Goal: Information Seeking & Learning: Learn about a topic

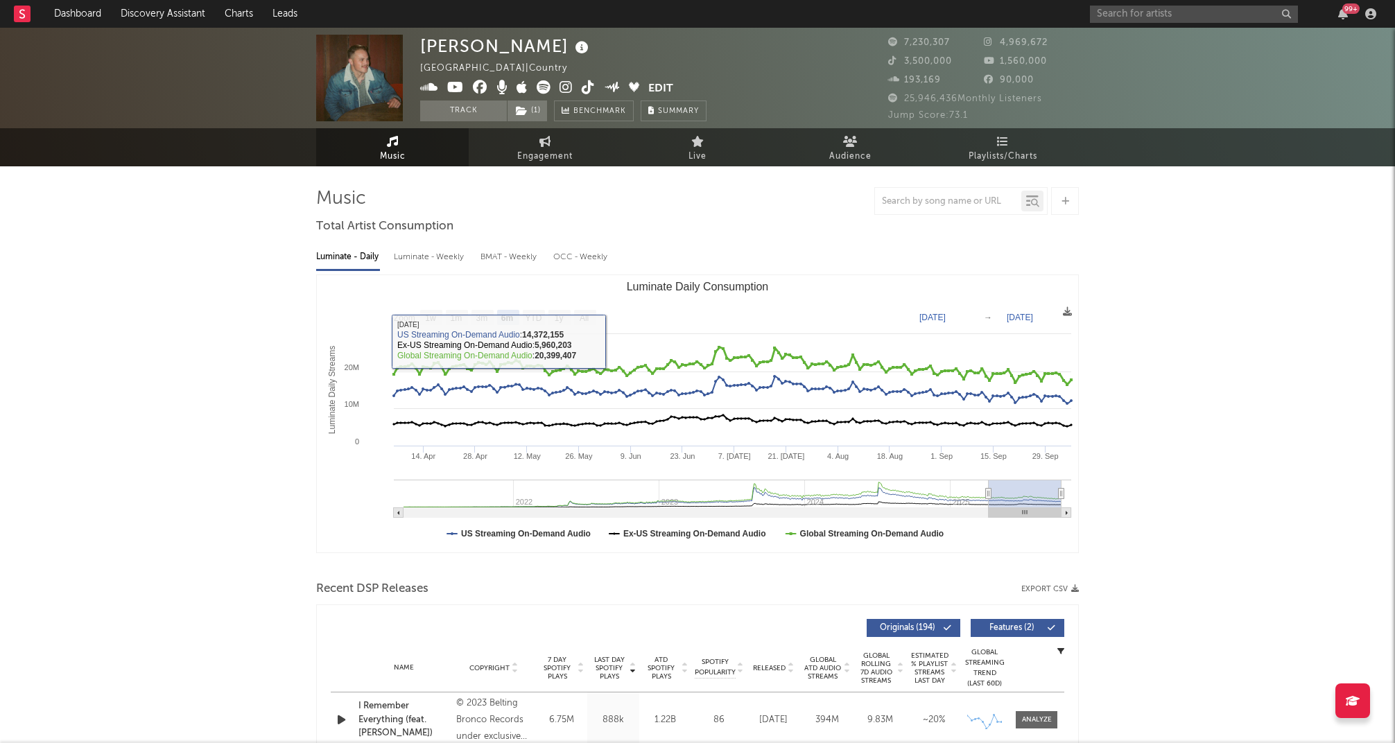
select select "6m"
click at [537, 147] on link "Engagement" at bounding box center [545, 147] width 153 height 38
select select "1w"
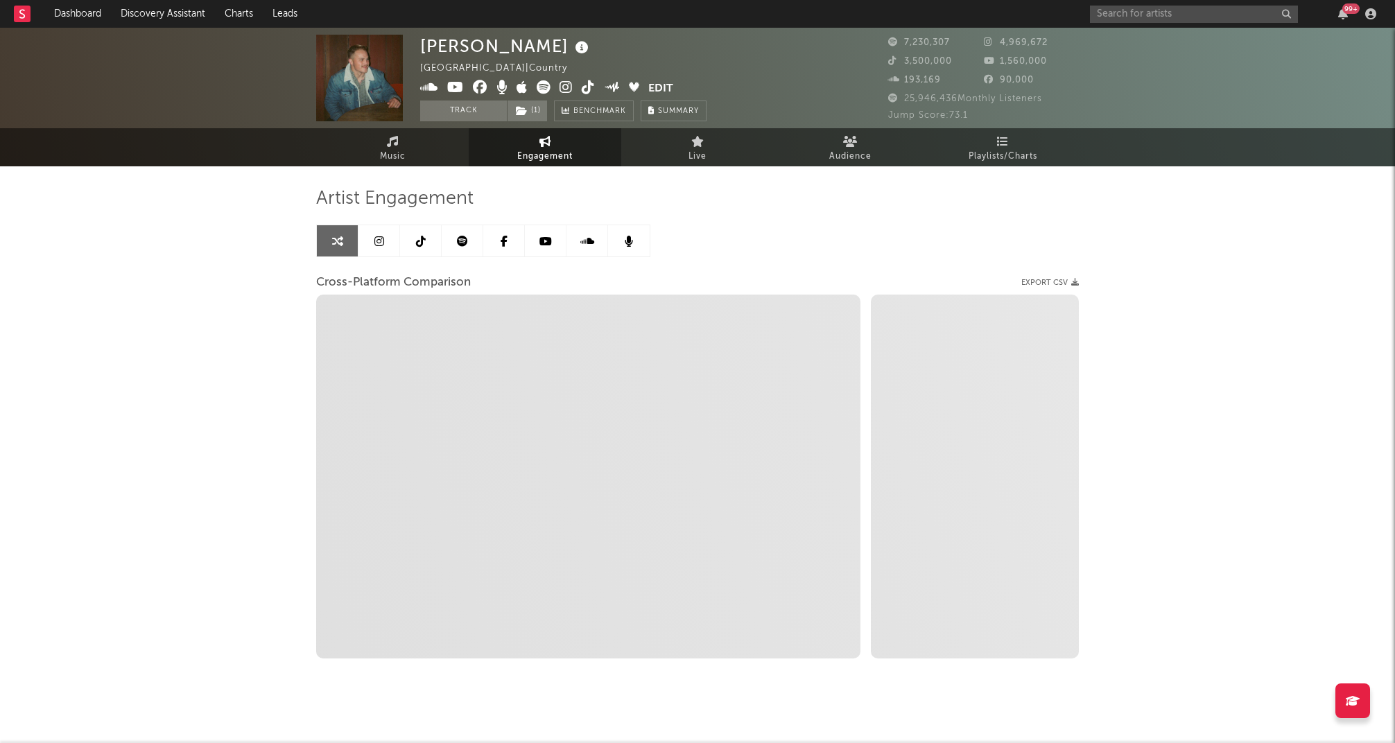
click at [382, 241] on icon at bounding box center [380, 241] width 10 height 11
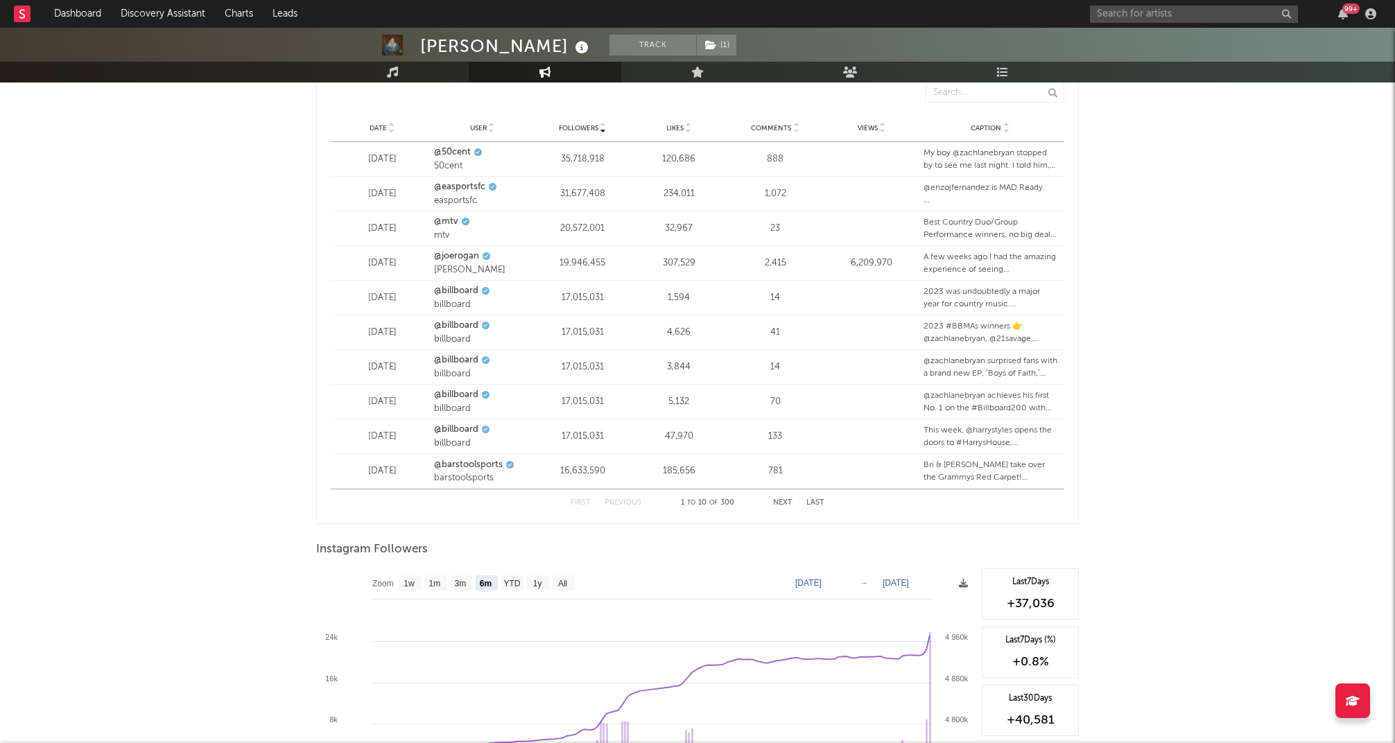
scroll to position [1803, 0]
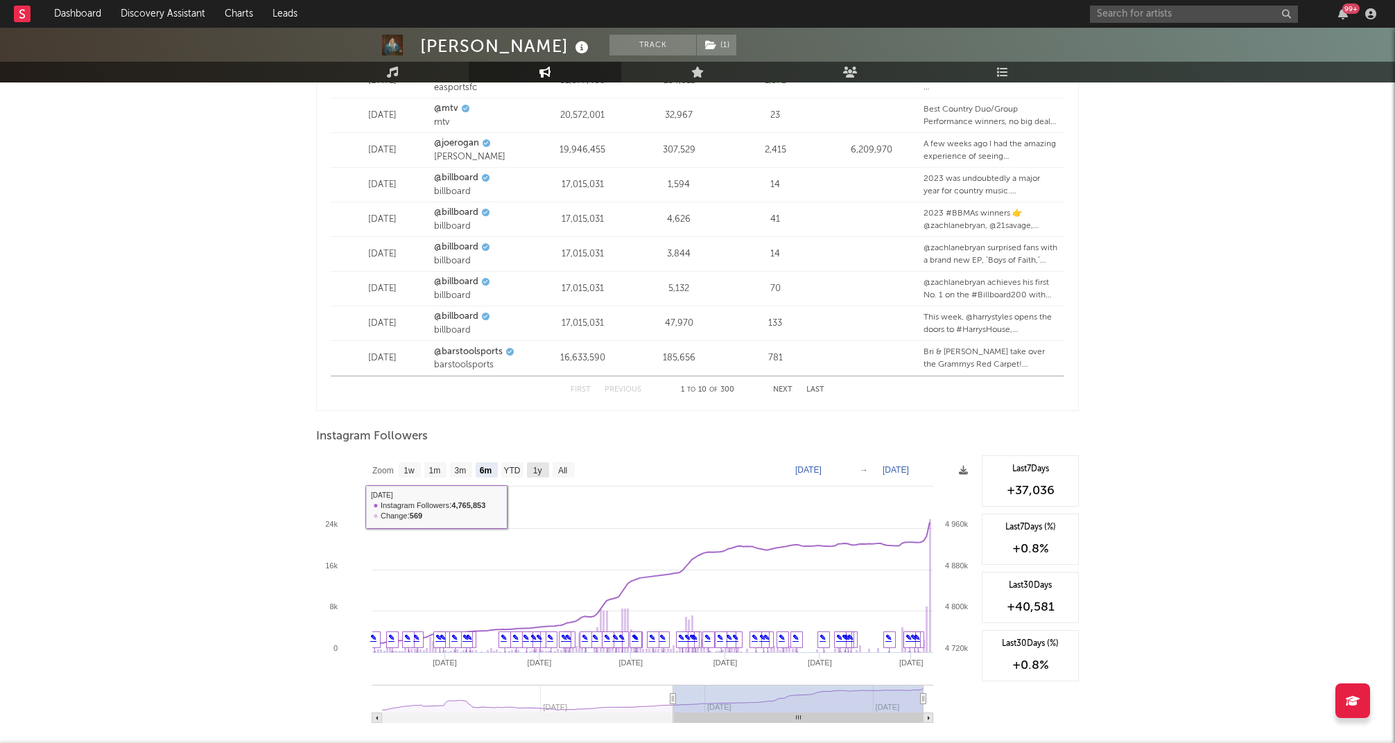
click at [533, 466] on text "1y" at bounding box center [537, 471] width 9 height 10
select select "1y"
type input "[DATE]"
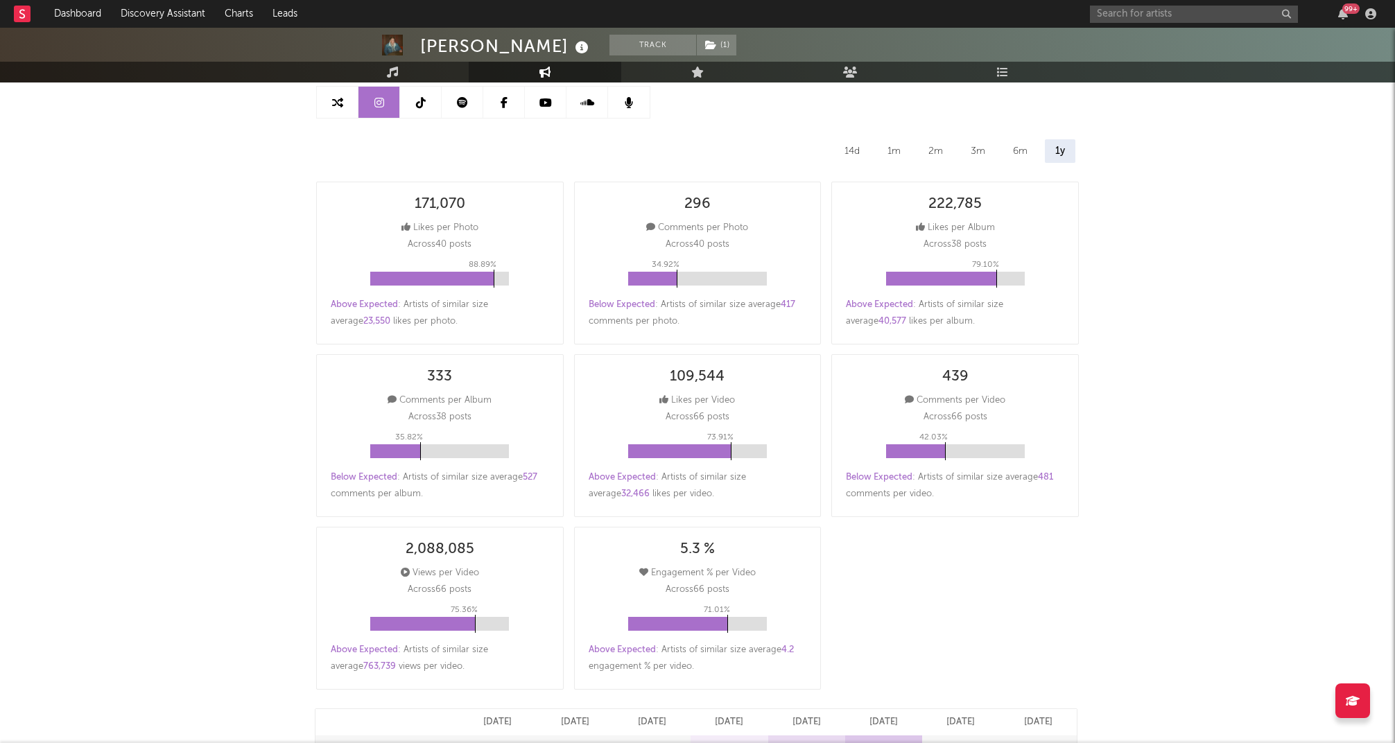
scroll to position [0, 0]
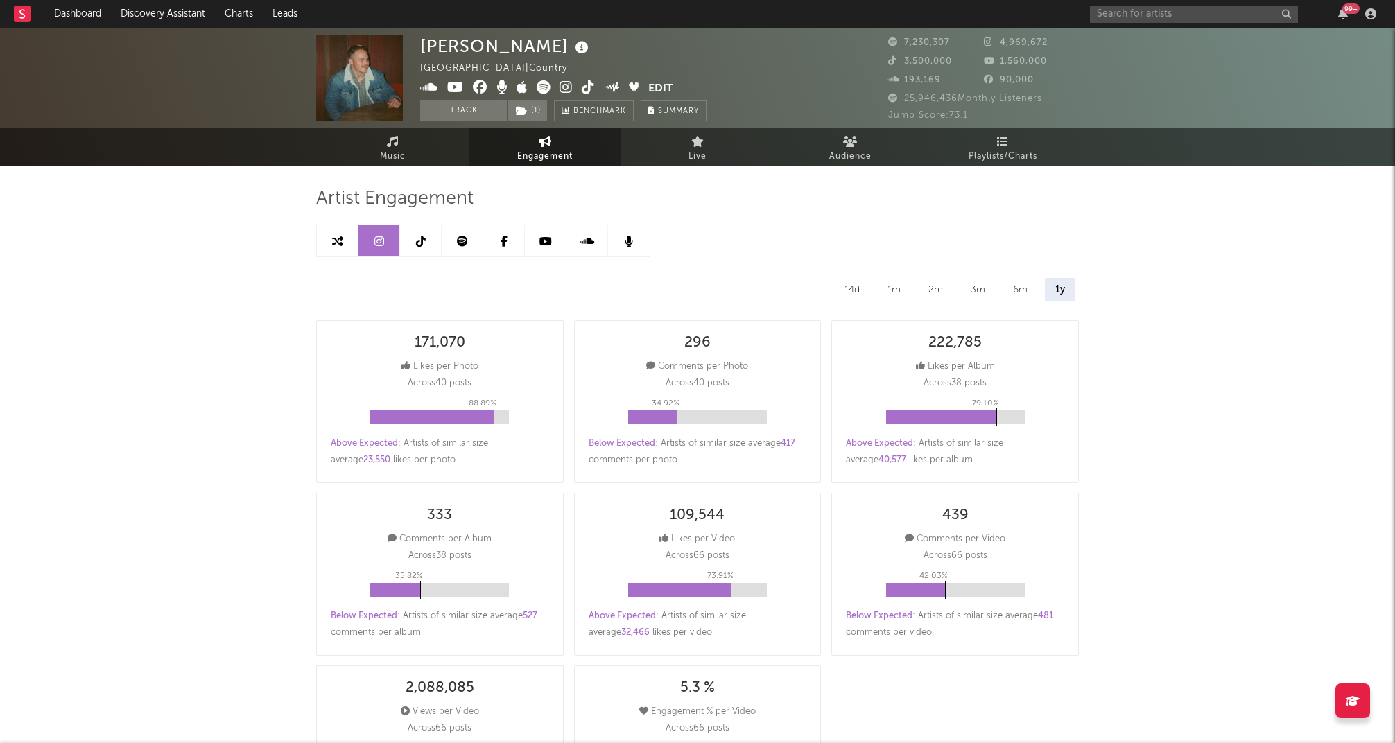
click at [422, 244] on icon at bounding box center [421, 241] width 10 height 11
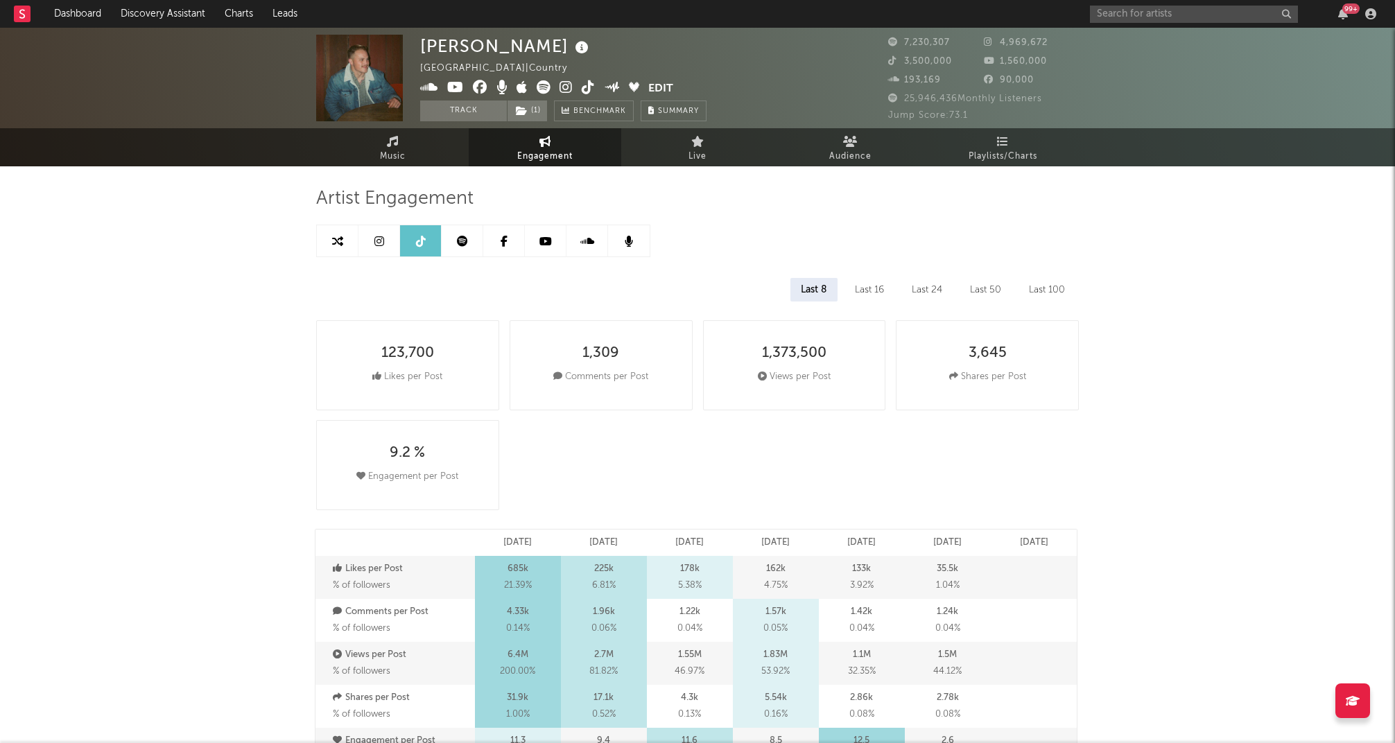
select select "1w"
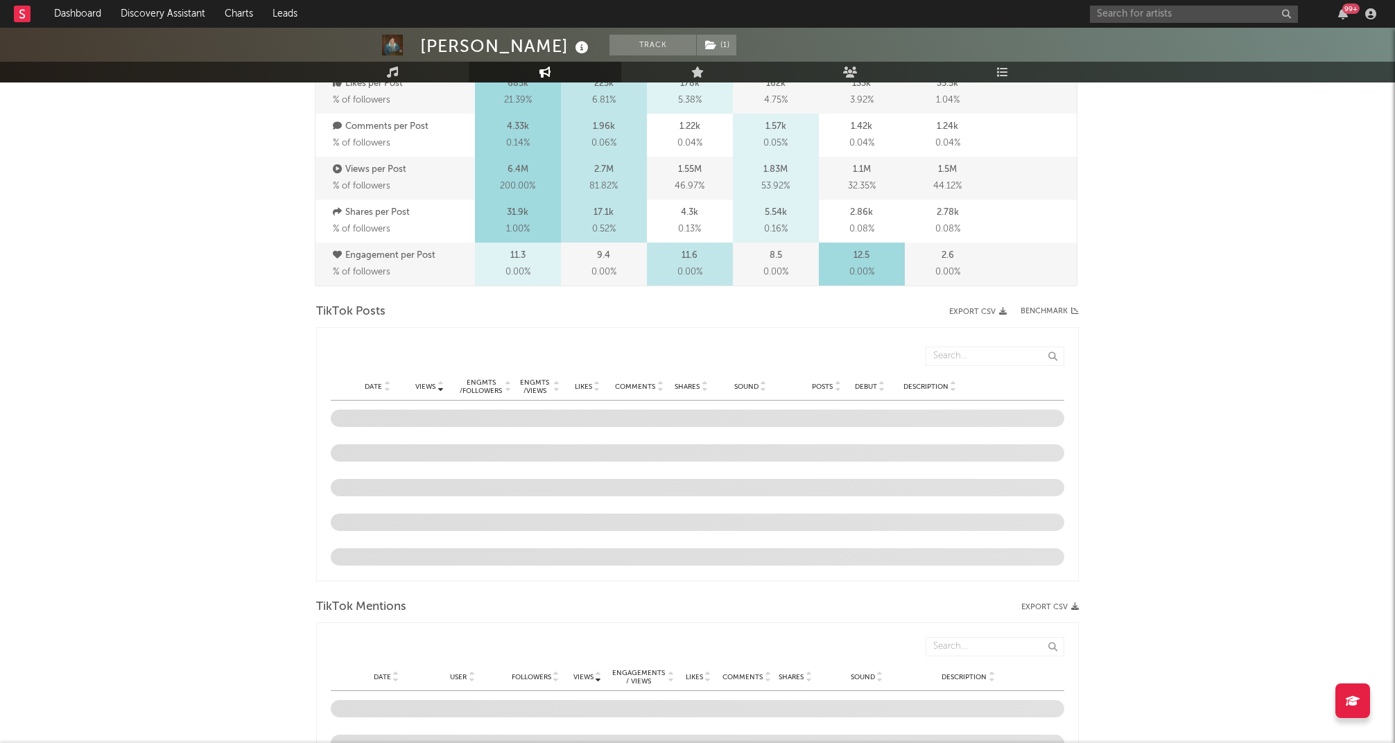
scroll to position [971, 0]
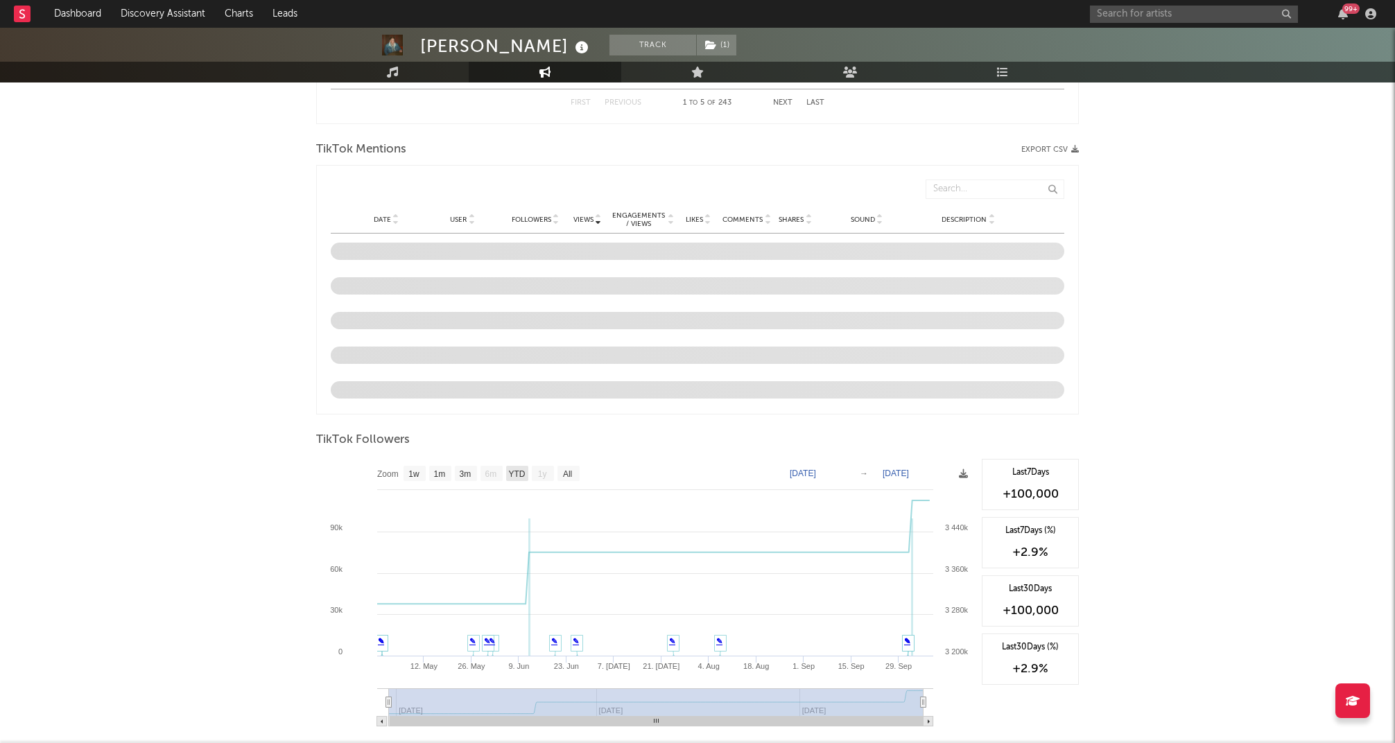
click at [515, 477] on text "YTD" at bounding box center [516, 475] width 17 height 10
select select "YTD"
click at [566, 475] on text "All" at bounding box center [567, 475] width 9 height 10
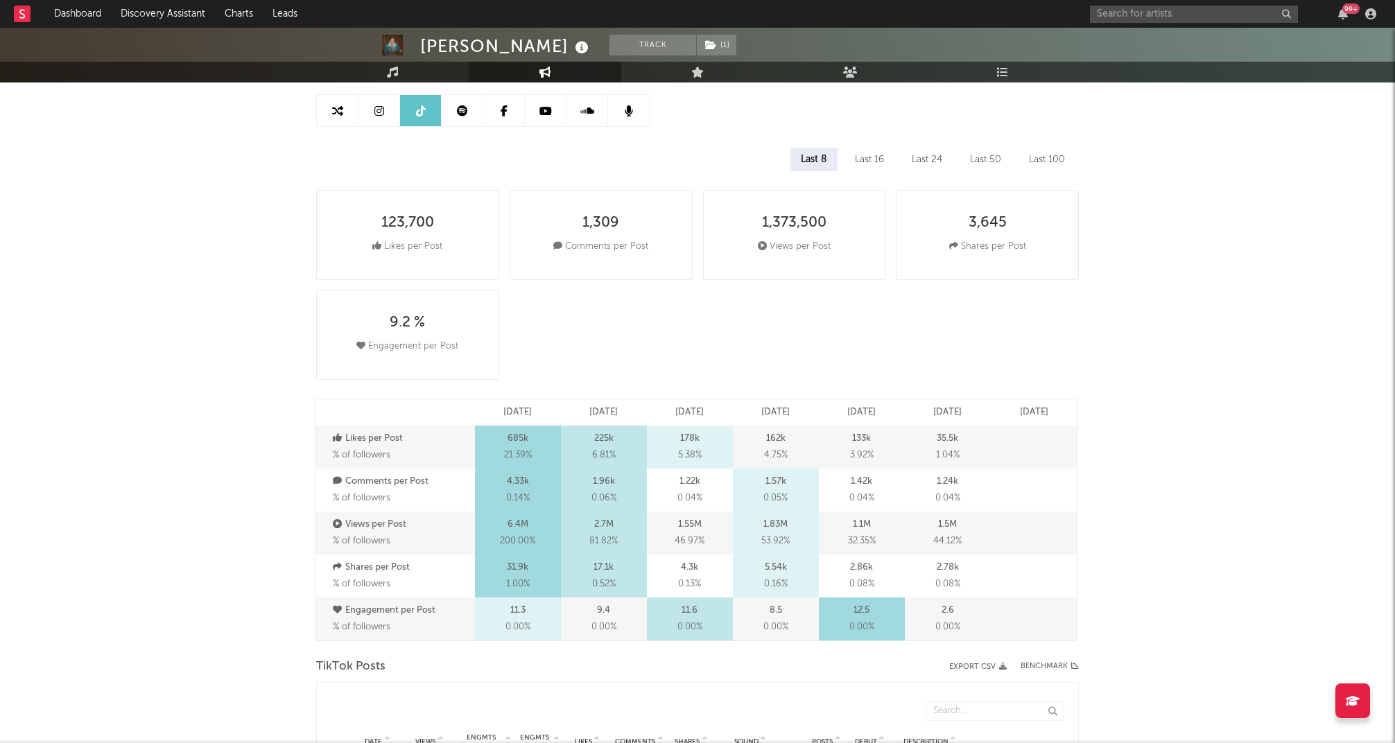
scroll to position [0, 0]
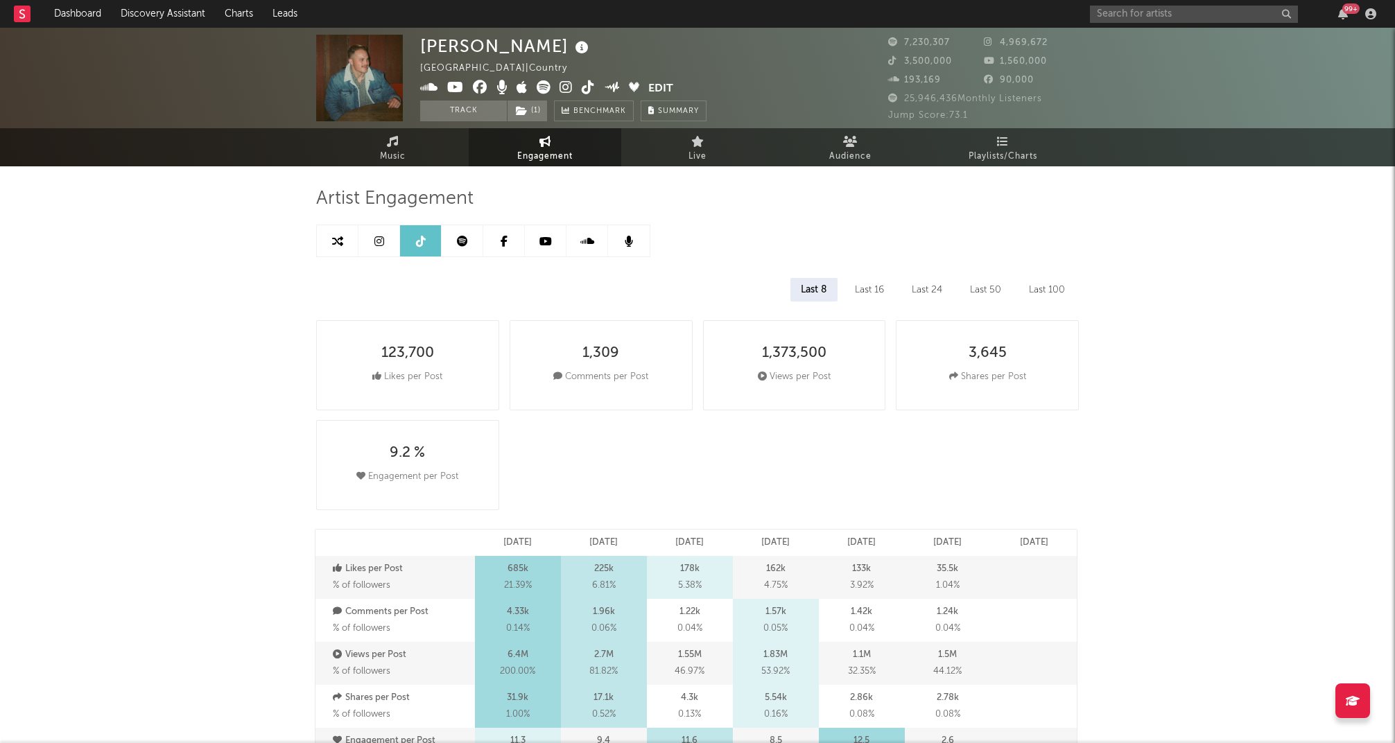
click at [461, 246] on icon at bounding box center [462, 241] width 11 height 11
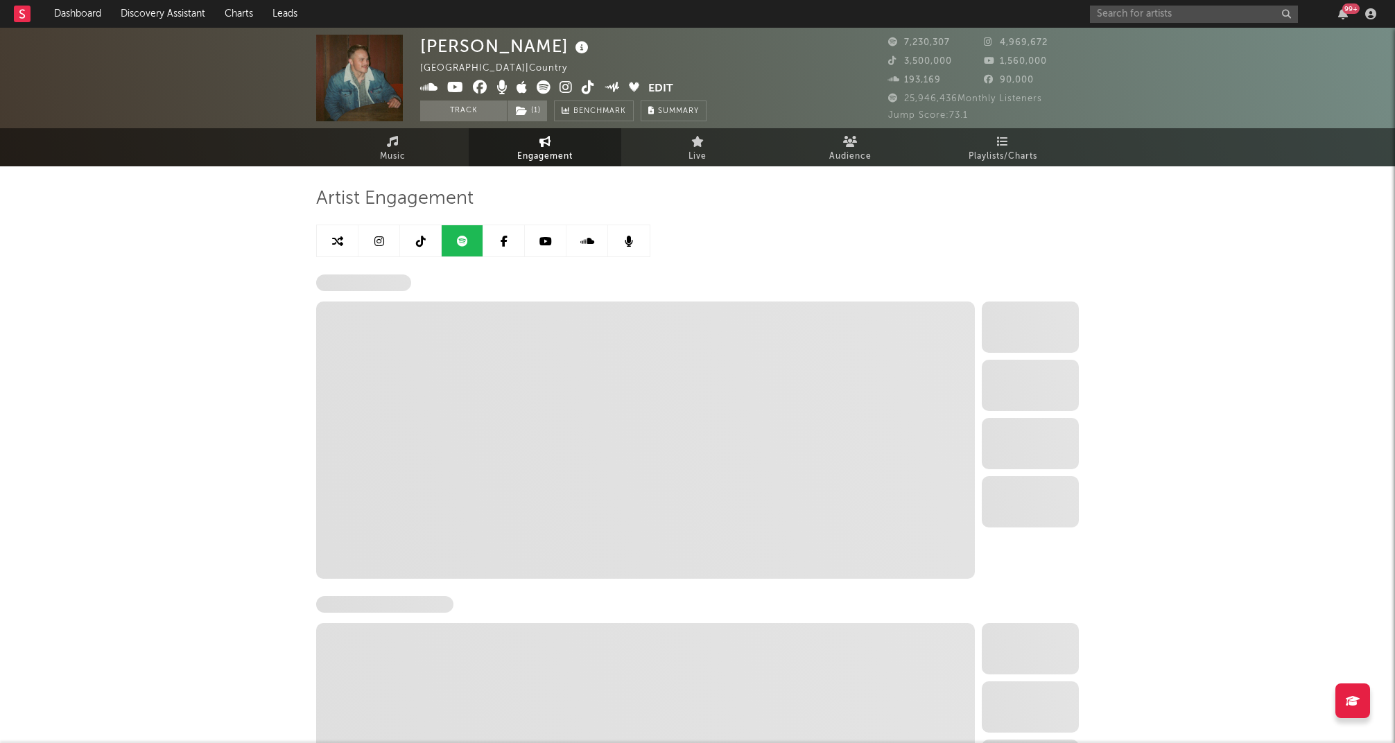
select select "6m"
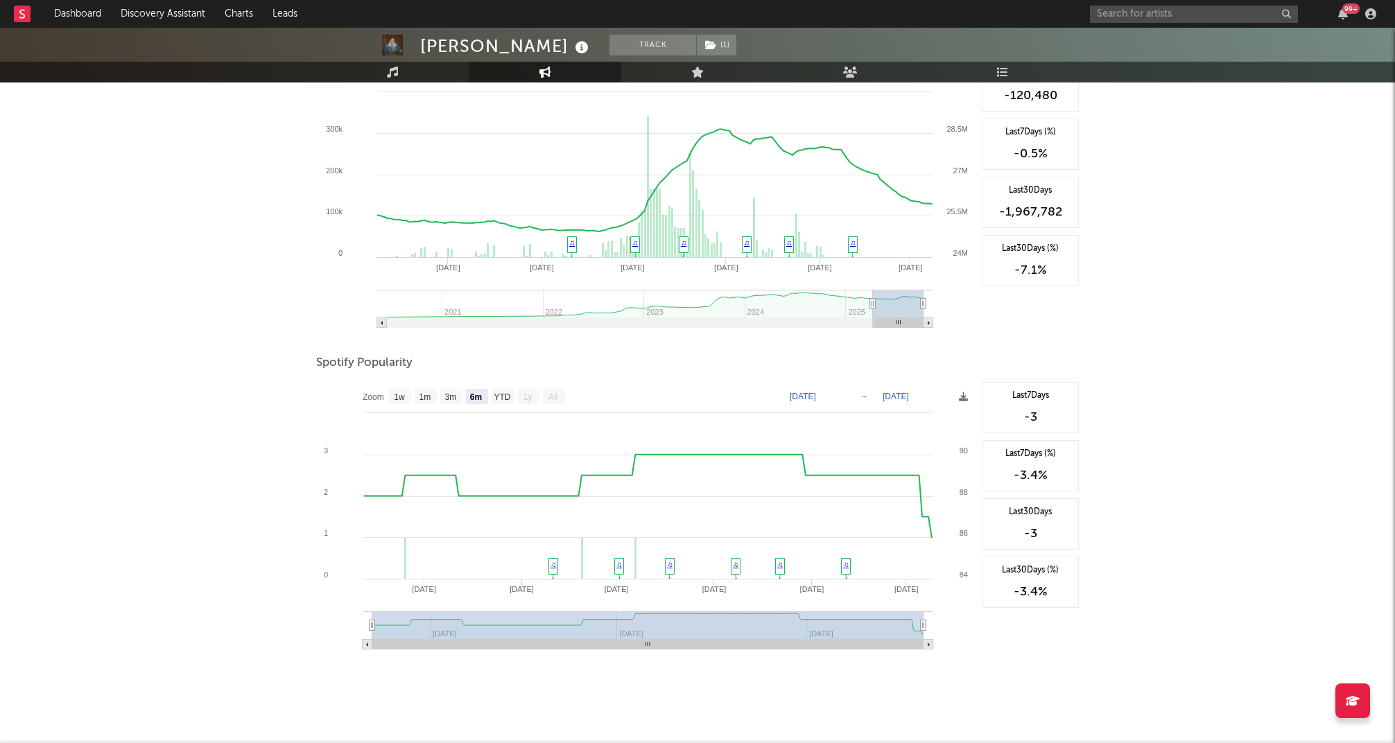
scroll to position [576, 0]
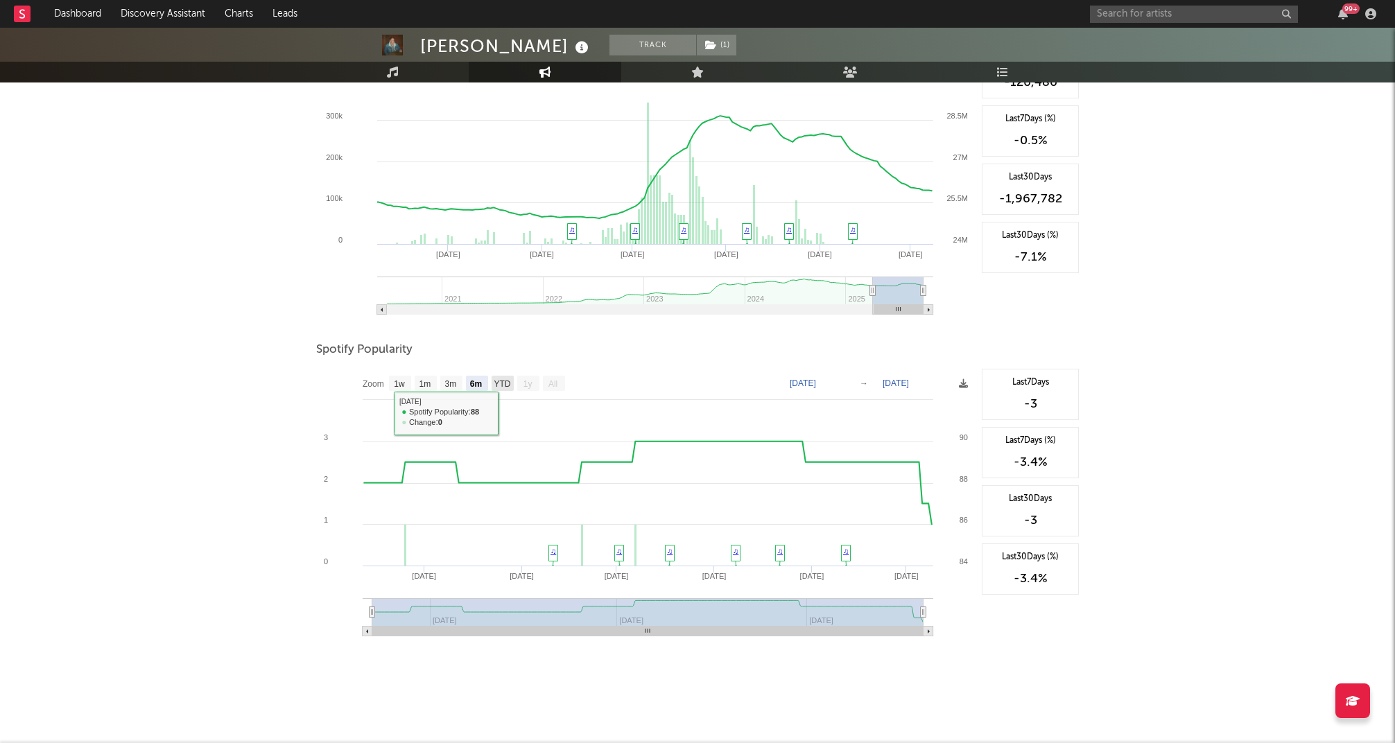
click at [504, 381] on text "YTD" at bounding box center [502, 384] width 17 height 10
select select "YTD"
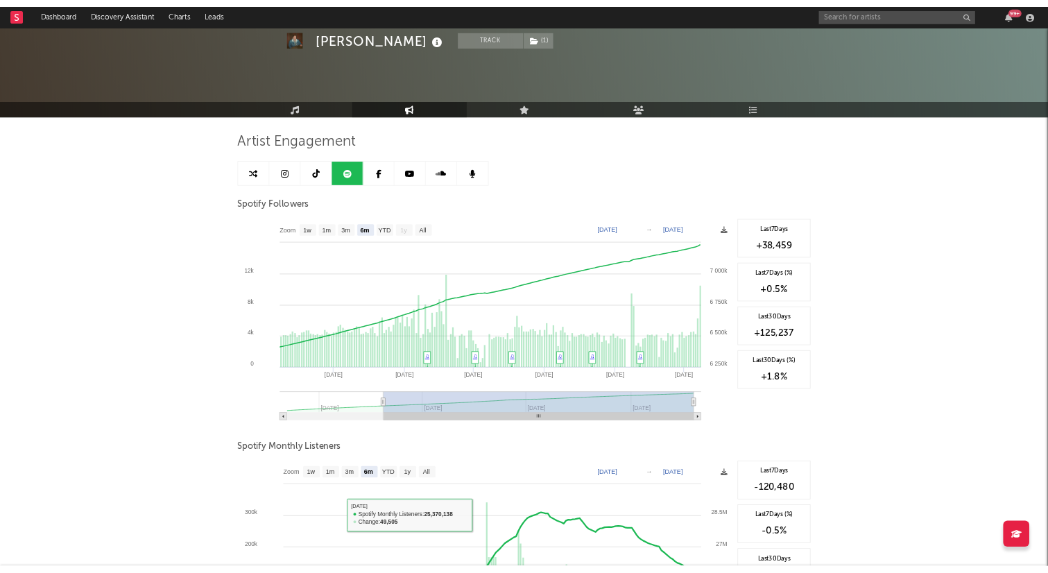
scroll to position [0, 0]
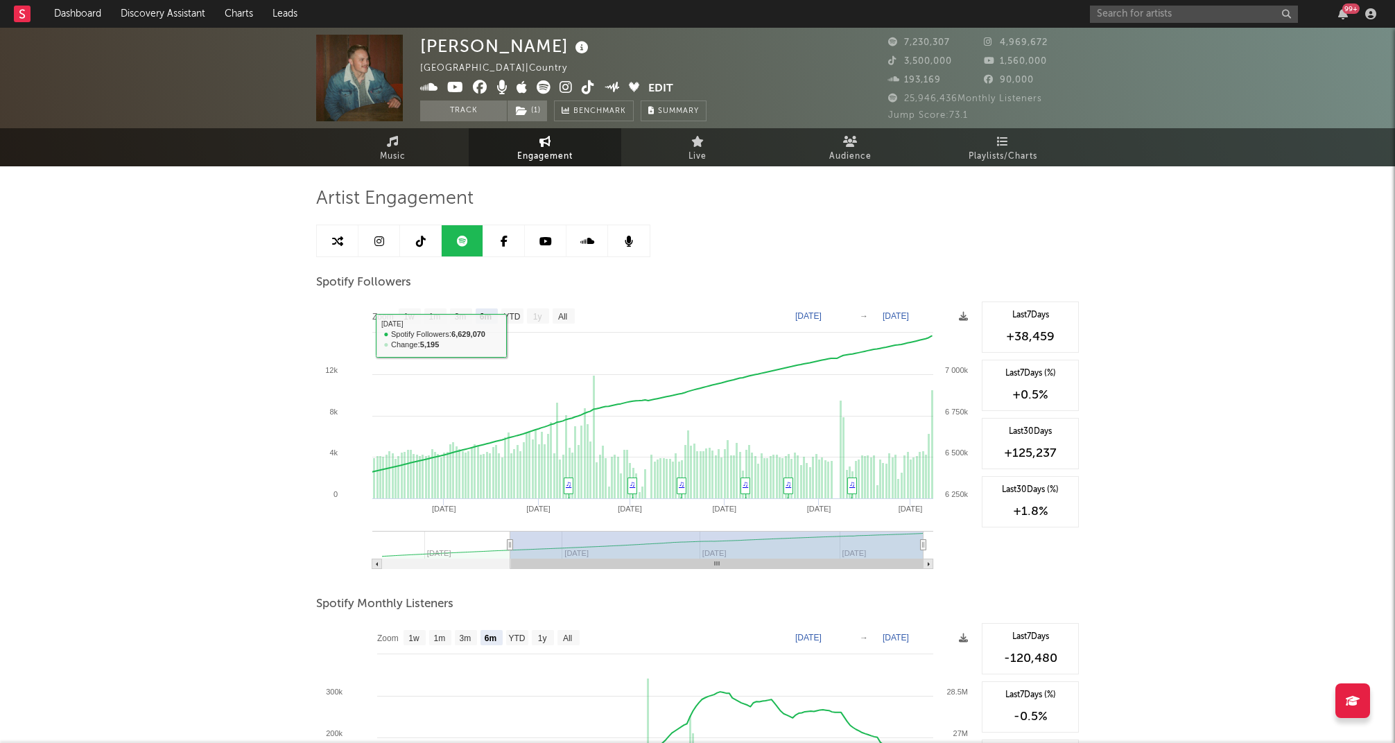
click at [507, 248] on link at bounding box center [504, 240] width 42 height 31
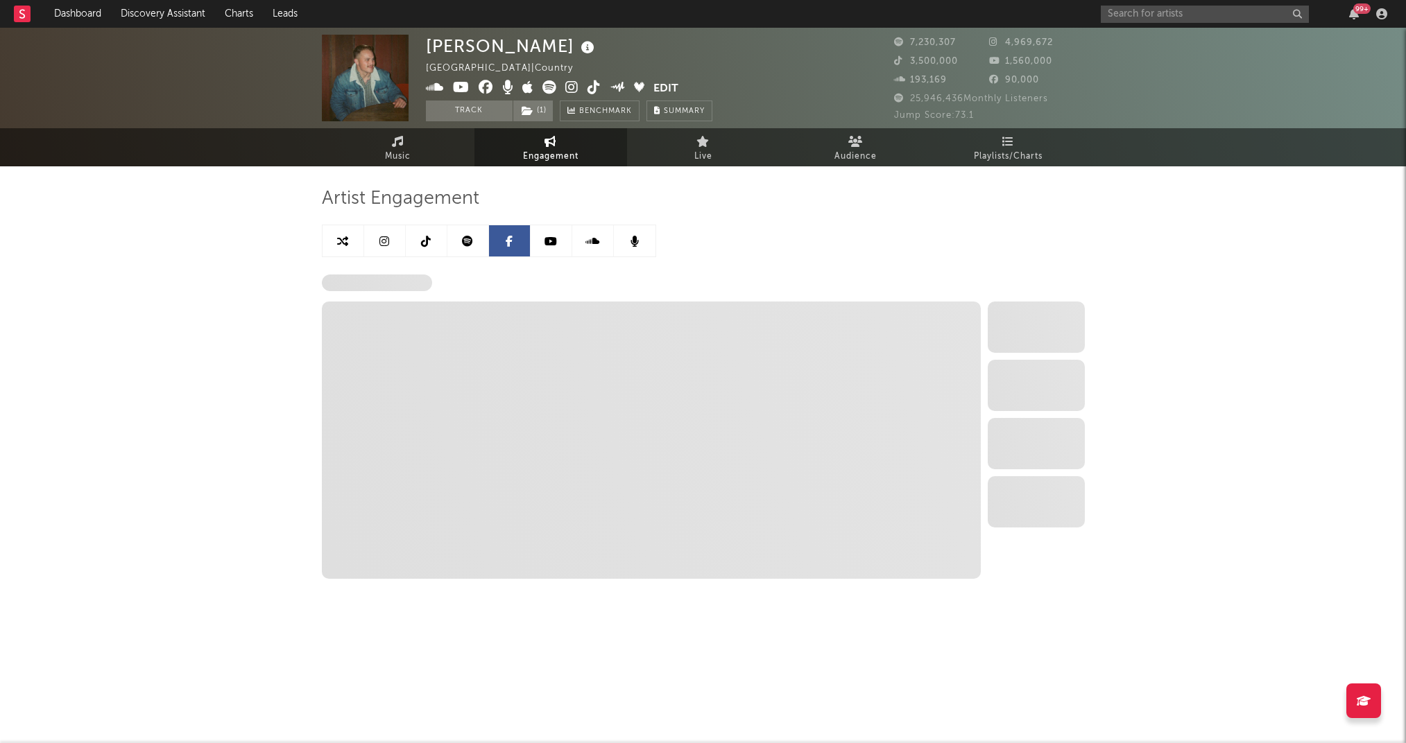
select select "6m"
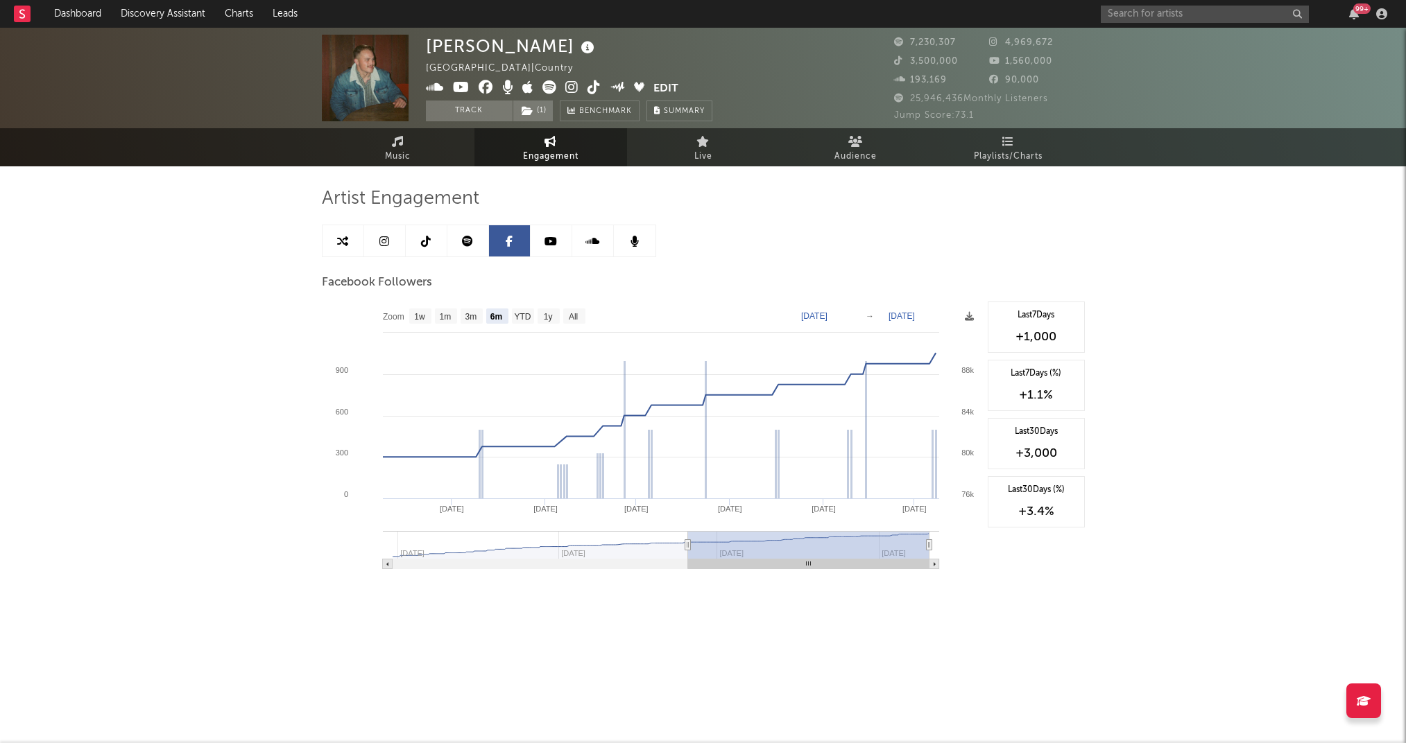
click at [350, 239] on link at bounding box center [343, 240] width 42 height 31
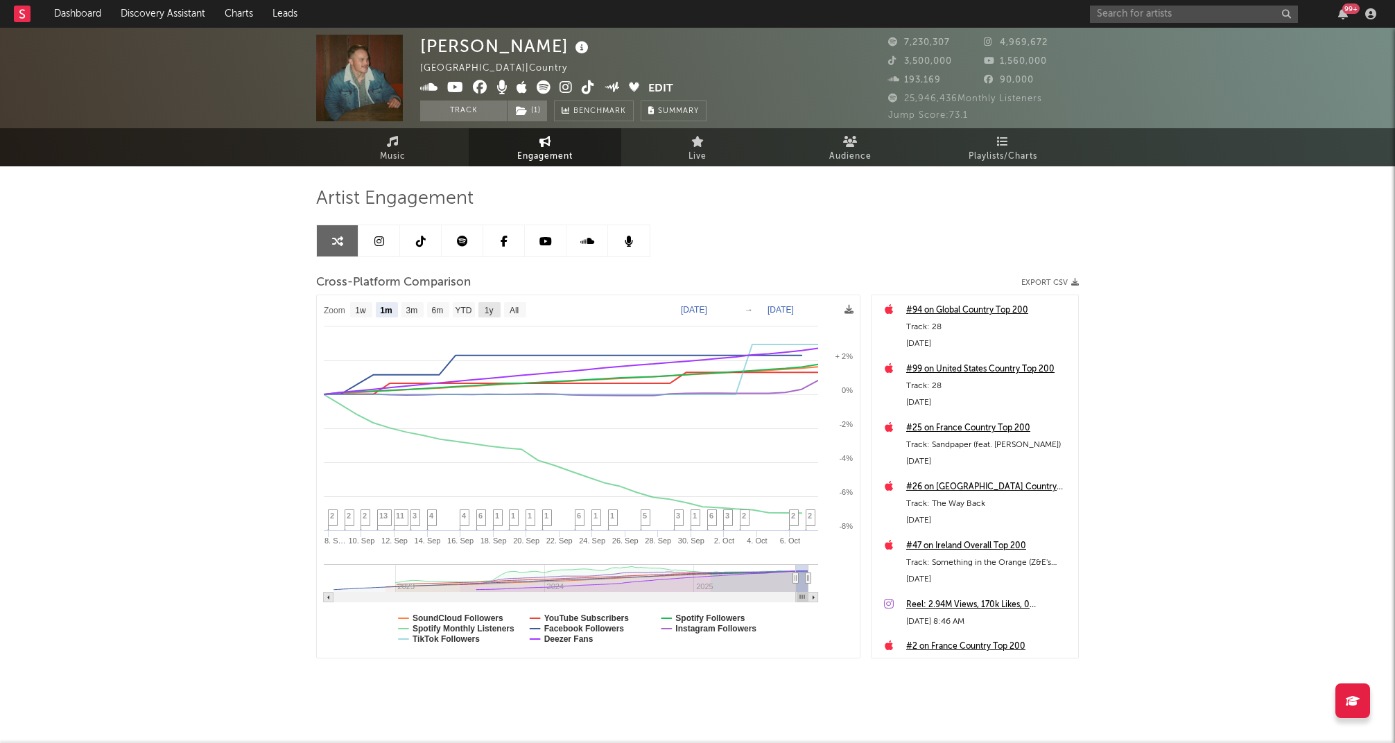
click at [493, 306] on text "1y" at bounding box center [489, 311] width 9 height 10
select select "1y"
type input "[DATE]"
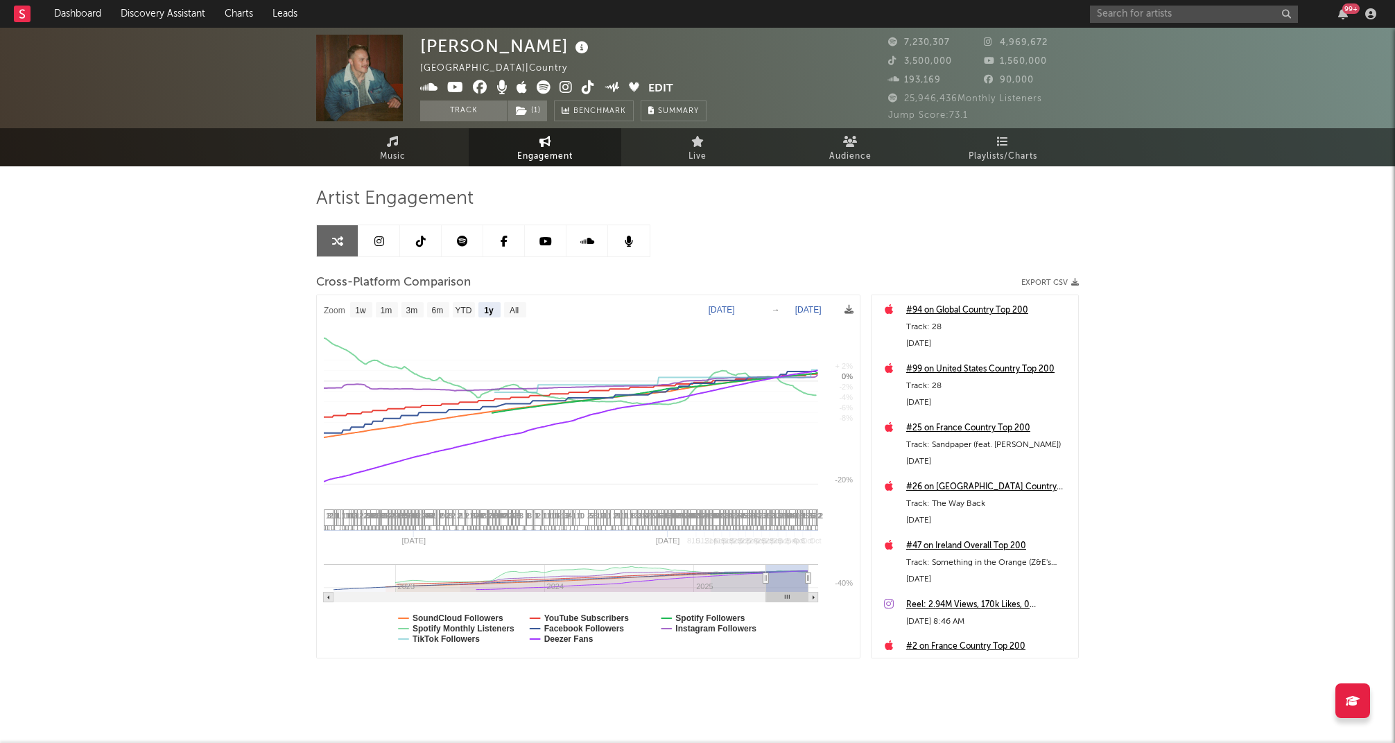
select select "1y"
